Goal: Transaction & Acquisition: Purchase product/service

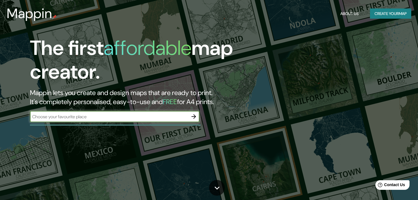
click at [84, 119] on input "text" at bounding box center [109, 116] width 158 height 6
type input "parque nacional [PERSON_NAME]"
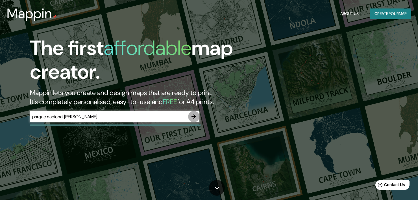
click at [192, 118] on icon "button" at bounding box center [193, 116] width 7 height 7
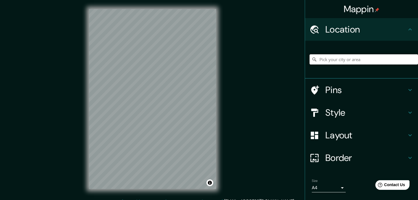
click at [353, 63] on input "Pick your city or area" at bounding box center [363, 59] width 108 height 10
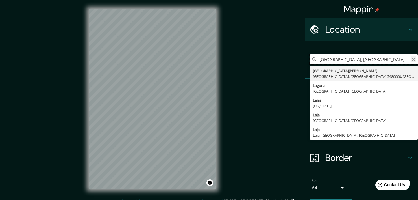
type input "[GEOGRAPHIC_DATA], [GEOGRAPHIC_DATA], [GEOGRAPHIC_DATA] 1130000, [GEOGRAPHIC_DA…"
click at [411, 58] on icon "Clear" at bounding box center [413, 59] width 5 height 5
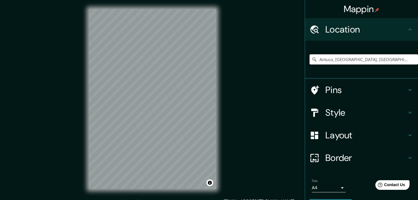
type input "Antuco, [GEOGRAPHIC_DATA], [GEOGRAPHIC_DATA], [GEOGRAPHIC_DATA]"
click at [361, 115] on h4 "Style" at bounding box center [365, 112] width 81 height 11
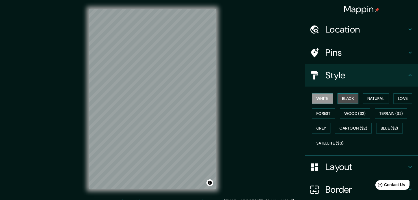
click at [339, 100] on button "Black" at bounding box center [347, 98] width 21 height 10
click at [326, 99] on button "White" at bounding box center [322, 98] width 21 height 10
drag, startPoint x: 376, startPoint y: 99, endPoint x: 376, endPoint y: 109, distance: 9.6
click at [376, 99] on button "Natural" at bounding box center [376, 98] width 26 height 10
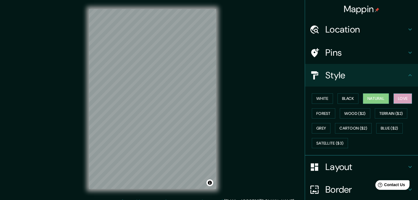
click at [400, 98] on button "Love" at bounding box center [402, 98] width 19 height 10
click at [313, 111] on button "Forest" at bounding box center [323, 113] width 23 height 10
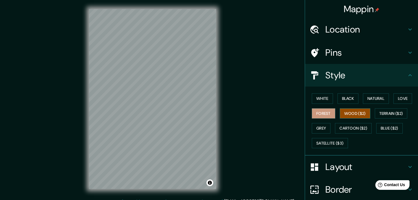
click at [350, 117] on button "Wood ($2)" at bounding box center [354, 113] width 30 height 10
click at [395, 117] on button "Terrain ($2)" at bounding box center [390, 113] width 33 height 10
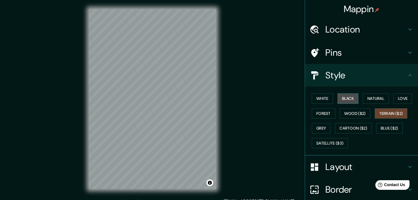
click at [343, 98] on button "Black" at bounding box center [347, 98] width 21 height 10
click at [315, 126] on button "Grey" at bounding box center [321, 128] width 19 height 10
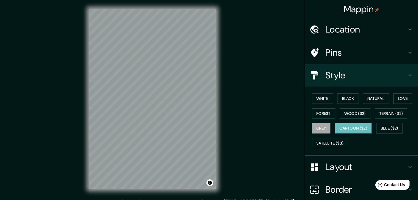
click at [351, 126] on button "Cartoon ($2)" at bounding box center [353, 128] width 37 height 10
click at [382, 126] on button "Blue ($2)" at bounding box center [389, 128] width 27 height 10
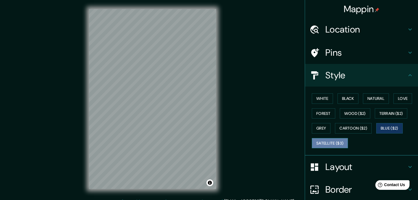
click at [336, 143] on button "Satellite ($3)" at bounding box center [330, 143] width 36 height 10
click at [321, 92] on div "White Black Natural Love Forest Wood ($2) Terrain ($2) Grey Cartoon ($2) Blue (…" at bounding box center [363, 120] width 108 height 59
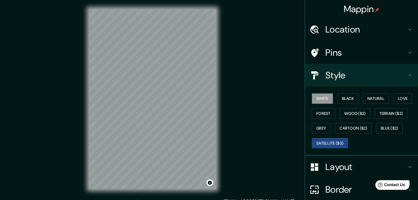
click at [320, 97] on button "White" at bounding box center [322, 98] width 21 height 10
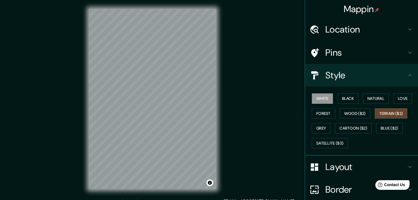
click at [392, 112] on button "Terrain ($2)" at bounding box center [390, 113] width 33 height 10
click at [361, 115] on button "Wood ($2)" at bounding box center [354, 113] width 30 height 10
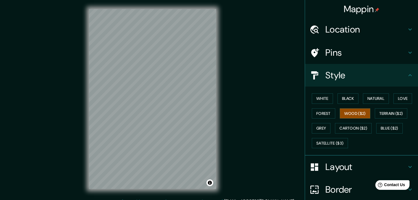
click at [333, 171] on h4 "Layout" at bounding box center [365, 166] width 81 height 11
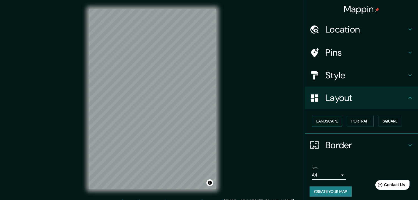
click at [329, 124] on button "Landscape" at bounding box center [327, 121] width 30 height 10
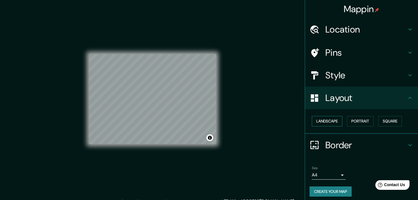
click at [329, 124] on button "Landscape" at bounding box center [327, 121] width 30 height 10
click at [356, 118] on button "Portrait" at bounding box center [360, 121] width 27 height 10
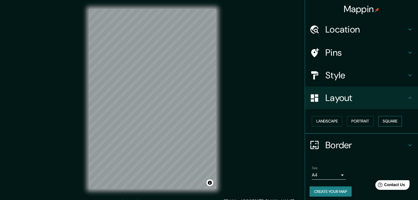
click at [382, 118] on button "Square" at bounding box center [390, 121] width 24 height 10
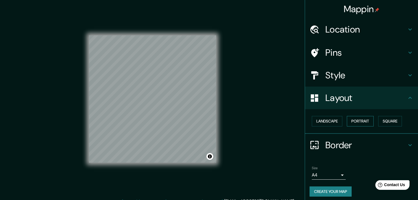
drag, startPoint x: 352, startPoint y: 117, endPoint x: 363, endPoint y: 119, distance: 11.9
click at [352, 117] on button "Portrait" at bounding box center [360, 121] width 27 height 10
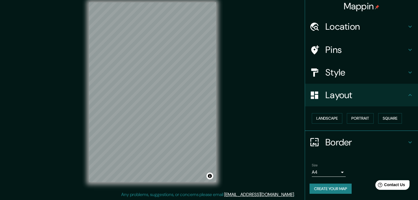
scroll to position [7, 0]
click at [406, 144] on icon at bounding box center [409, 142] width 7 height 7
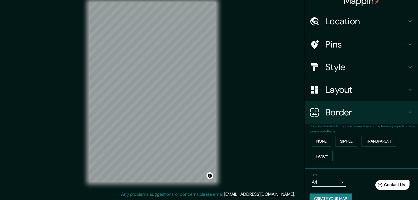
scroll to position [18, 0]
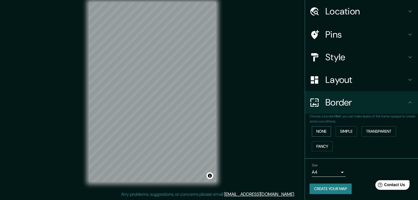
click at [321, 132] on button "None" at bounding box center [321, 131] width 19 height 10
click at [321, 145] on button "Fancy" at bounding box center [322, 146] width 21 height 10
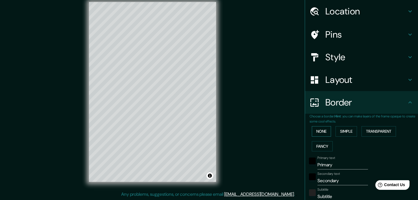
click at [317, 127] on button "None" at bounding box center [321, 131] width 19 height 10
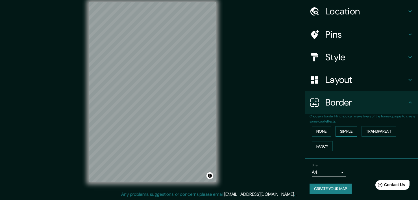
click at [341, 130] on button "Simple" at bounding box center [345, 131] width 21 height 10
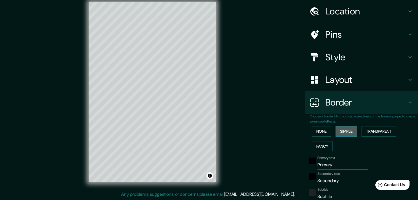
click at [341, 130] on button "Simple" at bounding box center [345, 131] width 21 height 10
click at [380, 130] on button "Transparent" at bounding box center [378, 131] width 34 height 10
click at [318, 131] on button "None" at bounding box center [321, 131] width 19 height 10
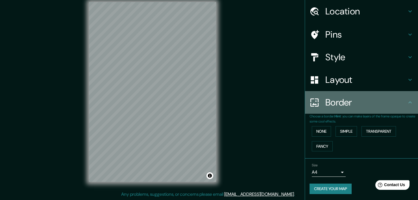
click at [402, 104] on h4 "Border" at bounding box center [365, 102] width 81 height 11
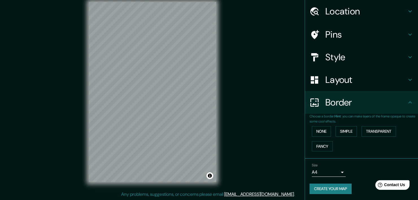
click at [408, 102] on icon at bounding box center [409, 102] width 3 height 2
click at [406, 81] on icon at bounding box center [409, 79] width 7 height 7
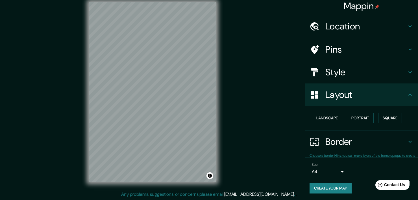
scroll to position [3, 0]
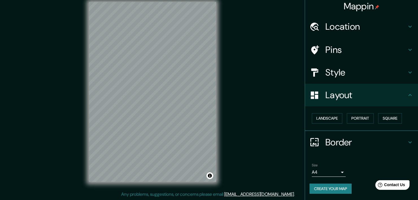
click at [406, 97] on icon at bounding box center [409, 94] width 7 height 7
click at [376, 73] on h4 "Style" at bounding box center [365, 72] width 81 height 11
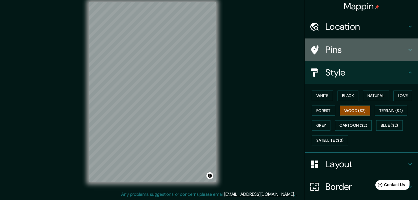
click at [343, 54] on h4 "Pins" at bounding box center [365, 49] width 81 height 11
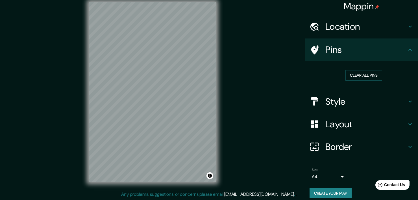
click at [364, 51] on h4 "Pins" at bounding box center [365, 49] width 81 height 11
click at [343, 97] on h4 "Style" at bounding box center [365, 101] width 81 height 11
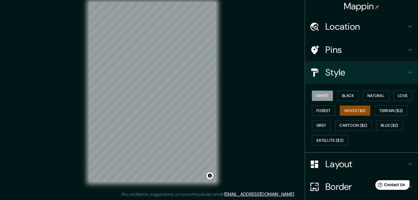
click at [328, 95] on button "White" at bounding box center [322, 95] width 21 height 10
click at [348, 95] on button "Black" at bounding box center [347, 95] width 21 height 10
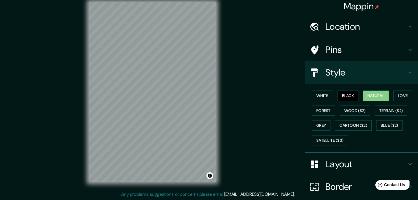
click at [371, 95] on button "Natural" at bounding box center [376, 95] width 26 height 10
click at [393, 96] on button "Love" at bounding box center [402, 95] width 19 height 10
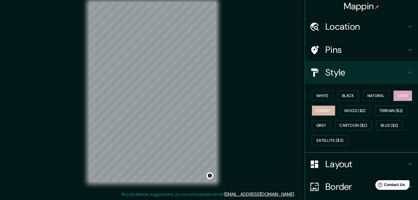
click at [322, 107] on button "Forest" at bounding box center [323, 110] width 23 height 10
click at [352, 108] on button "Wood ($2)" at bounding box center [354, 110] width 30 height 10
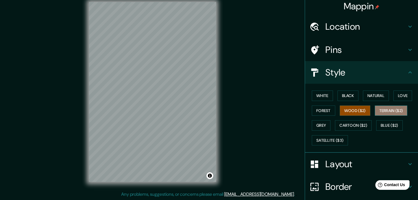
click at [384, 112] on button "Terrain ($2)" at bounding box center [390, 110] width 33 height 10
click at [345, 97] on button "Black" at bounding box center [347, 95] width 21 height 10
drag, startPoint x: 368, startPoint y: 95, endPoint x: 343, endPoint y: 97, distance: 24.3
click at [368, 95] on button "Natural" at bounding box center [376, 95] width 26 height 10
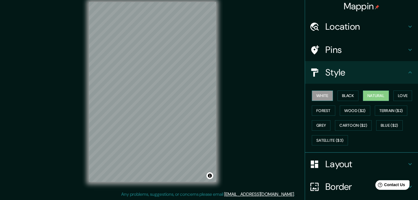
click at [315, 97] on button "White" at bounding box center [322, 95] width 21 height 10
click at [314, 122] on button "Grey" at bounding box center [321, 125] width 19 height 10
click at [312, 93] on button "White" at bounding box center [322, 95] width 21 height 10
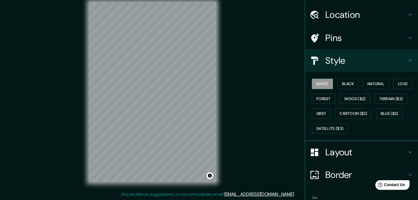
scroll to position [47, 0]
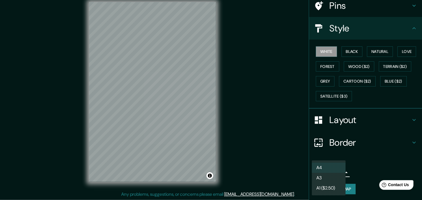
click at [333, 172] on body "Mappin Location [GEOGRAPHIC_DATA], [GEOGRAPHIC_DATA], [GEOGRAPHIC_DATA], [GEOGR…" at bounding box center [211, 93] width 422 height 200
click at [334, 169] on li "A4" at bounding box center [329, 167] width 34 height 10
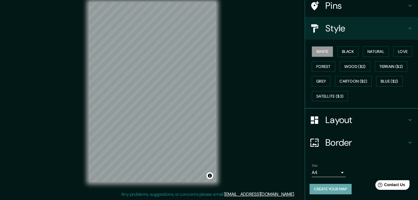
click at [334, 188] on button "Create your map" at bounding box center [330, 188] width 42 height 10
click at [326, 188] on button "Create your map" at bounding box center [330, 188] width 42 height 10
click at [251, 61] on div "Mappin Location [GEOGRAPHIC_DATA], [GEOGRAPHIC_DATA], [GEOGRAPHIC_DATA], [GEOGR…" at bounding box center [209, 96] width 418 height 207
click at [333, 190] on button "Create your map" at bounding box center [330, 188] width 42 height 10
click at [333, 190] on div "Create your map" at bounding box center [361, 188] width 104 height 10
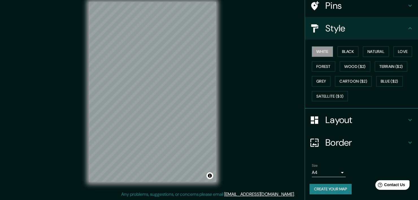
drag, startPoint x: 253, startPoint y: 68, endPoint x: 248, endPoint y: 67, distance: 4.9
click at [254, 67] on div "Mappin Location [GEOGRAPHIC_DATA], [GEOGRAPHIC_DATA], [GEOGRAPHIC_DATA], [GEOGR…" at bounding box center [209, 96] width 418 height 207
click at [215, 176] on div at bounding box center [214, 176] width 5 height 5
click at [322, 185] on button "Create your map" at bounding box center [330, 188] width 42 height 10
click at [334, 169] on body "Mappin Location [GEOGRAPHIC_DATA], [GEOGRAPHIC_DATA], [GEOGRAPHIC_DATA], [GEOGR…" at bounding box center [209, 93] width 418 height 200
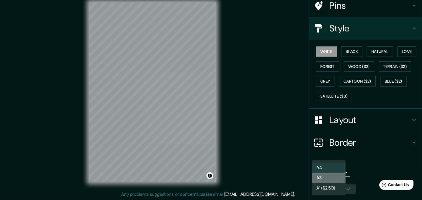
click at [334, 176] on li "A3" at bounding box center [329, 177] width 34 height 10
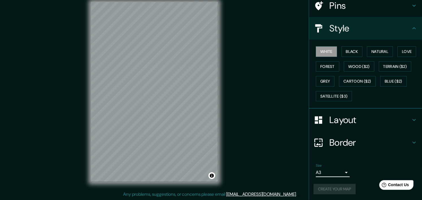
click at [334, 174] on body "Mappin Location [GEOGRAPHIC_DATA], [GEOGRAPHIC_DATA], [GEOGRAPHIC_DATA], [GEOGR…" at bounding box center [211, 93] width 422 height 200
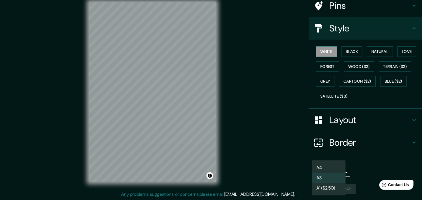
click at [332, 166] on li "A4" at bounding box center [329, 167] width 34 height 10
type input "single"
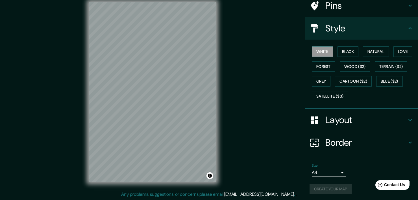
click at [335, 187] on div "Create your map" at bounding box center [361, 188] width 104 height 10
click at [327, 188] on button "Create your map" at bounding box center [330, 188] width 42 height 10
